Goal: Task Accomplishment & Management: Complete application form

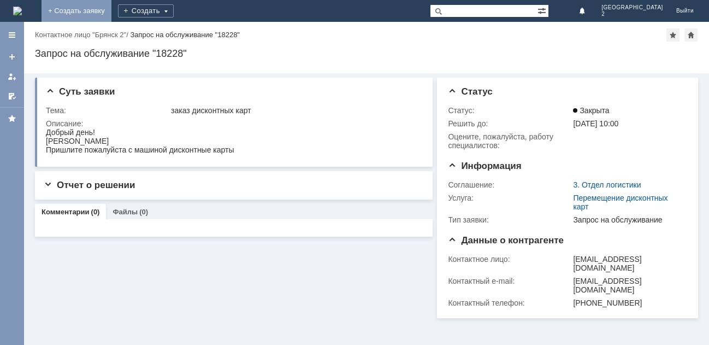
click at [111, 10] on link "+ Создать заявку" at bounding box center [77, 11] width 70 height 22
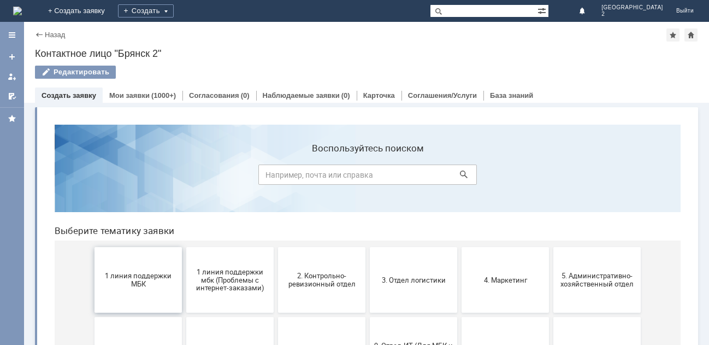
click at [124, 275] on span "1 линия поддержки МБК" at bounding box center [138, 280] width 81 height 16
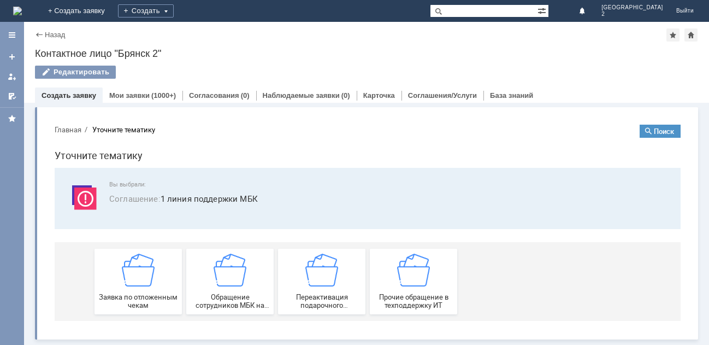
click at [124, 275] on img at bounding box center [138, 269] width 33 height 33
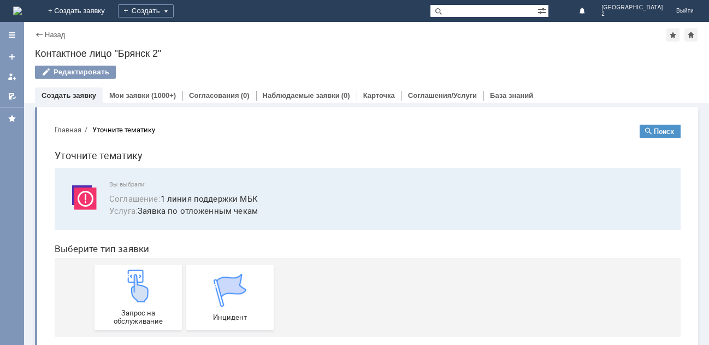
click at [124, 275] on img at bounding box center [138, 285] width 33 height 33
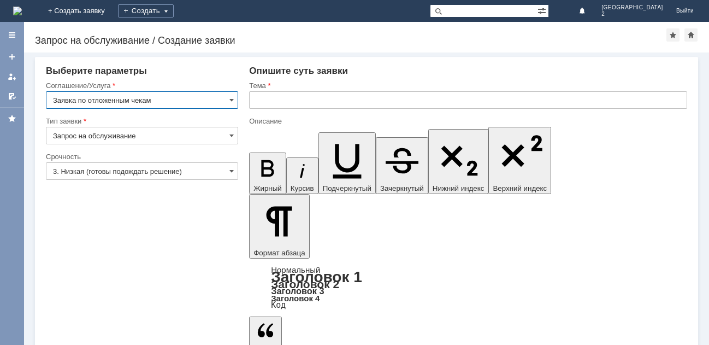
click at [265, 98] on input "text" at bounding box center [468, 99] width 438 height 17
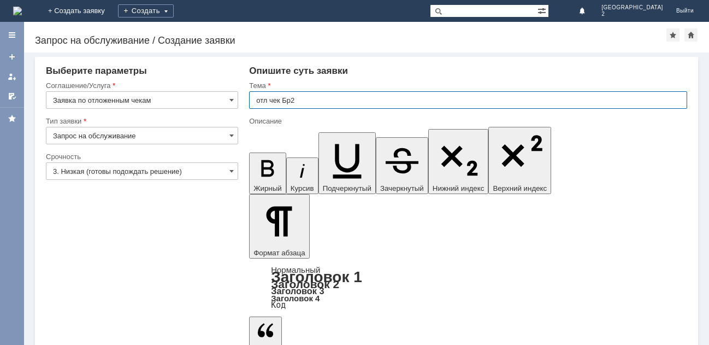
type input "отл чек Бр2"
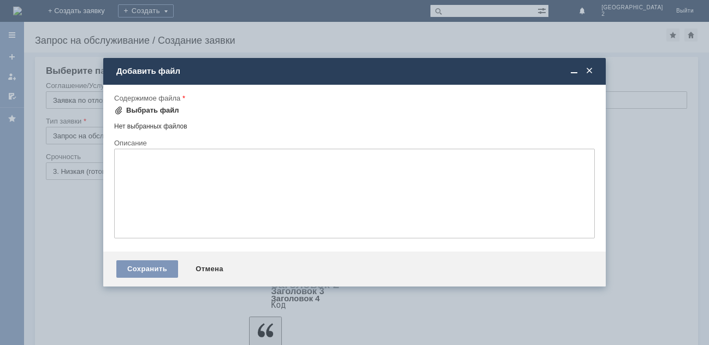
click at [154, 106] on div "Выбрать файл" at bounding box center [146, 110] width 65 height 13
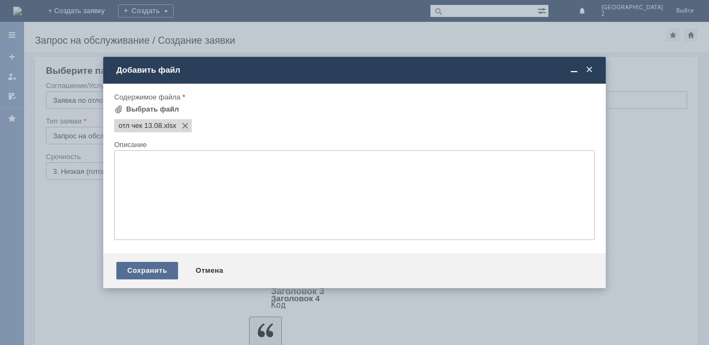
click at [160, 266] on div "Сохранить" at bounding box center [147, 270] width 62 height 17
